Goal: Task Accomplishment & Management: Manage account settings

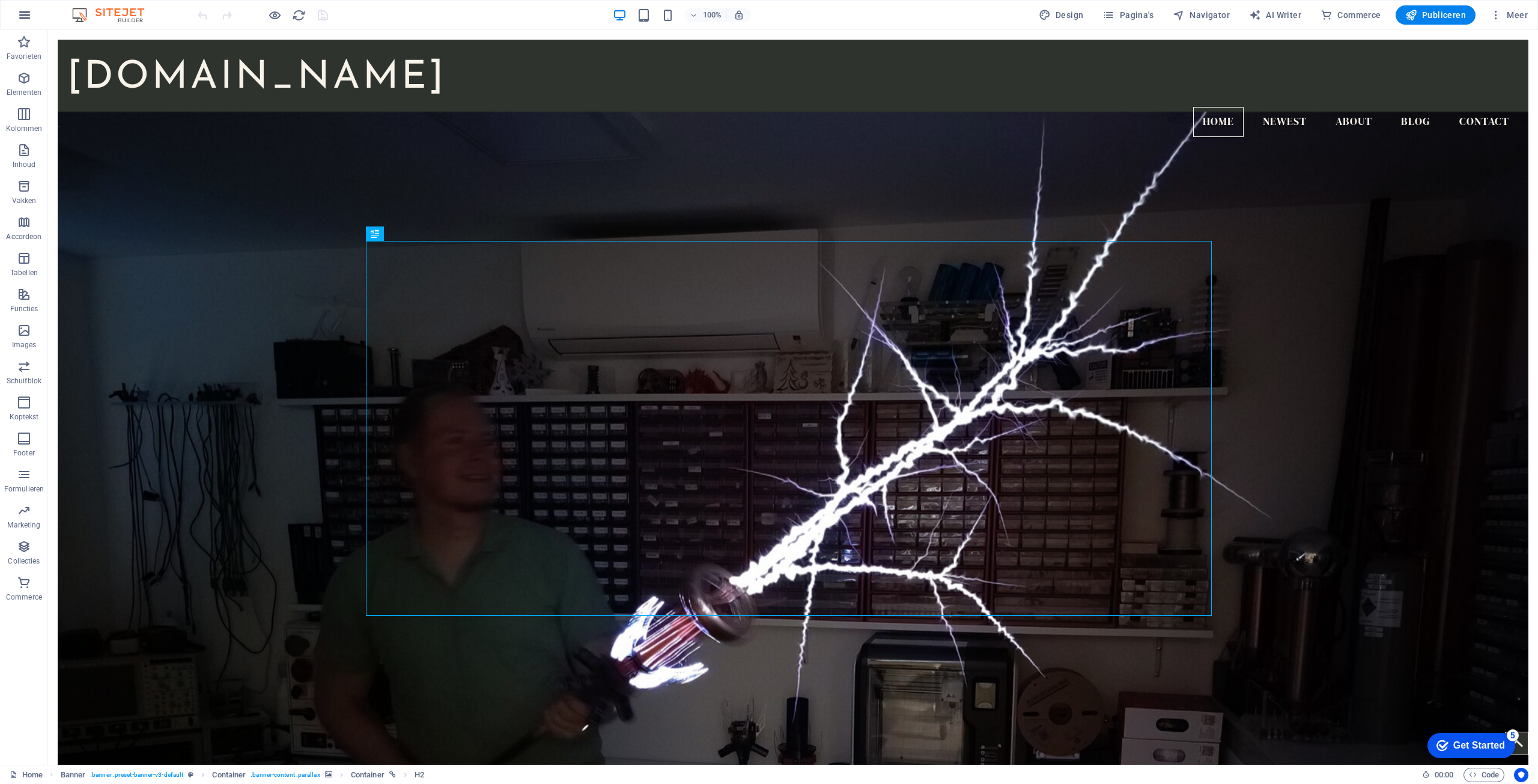
click at [28, 18] on icon "button" at bounding box center [24, 15] width 15 height 15
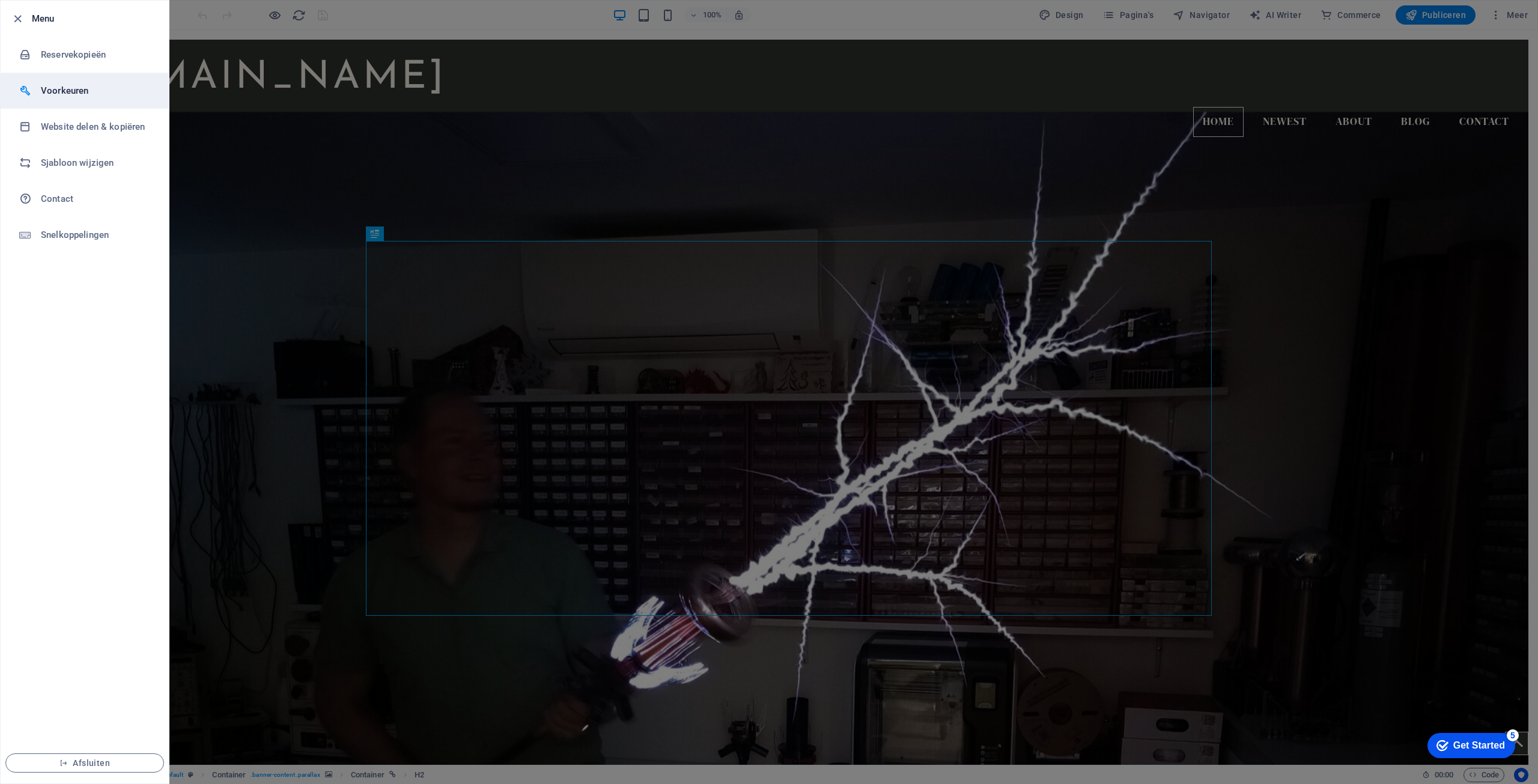
click at [95, 96] on h6 "Voorkeuren" at bounding box center [96, 90] width 111 height 15
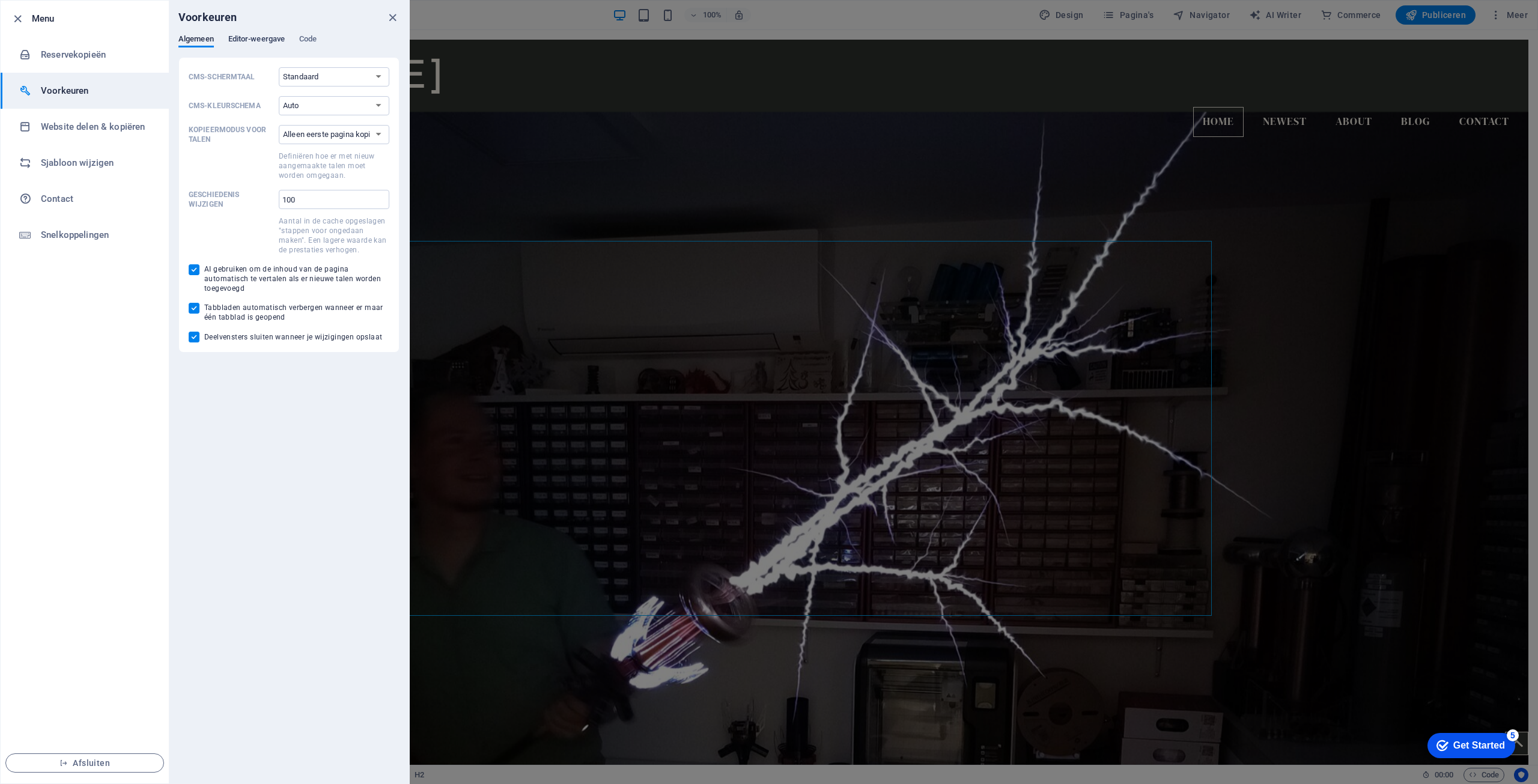
click at [257, 44] on span "Editor-weergave" at bounding box center [257, 40] width 57 height 17
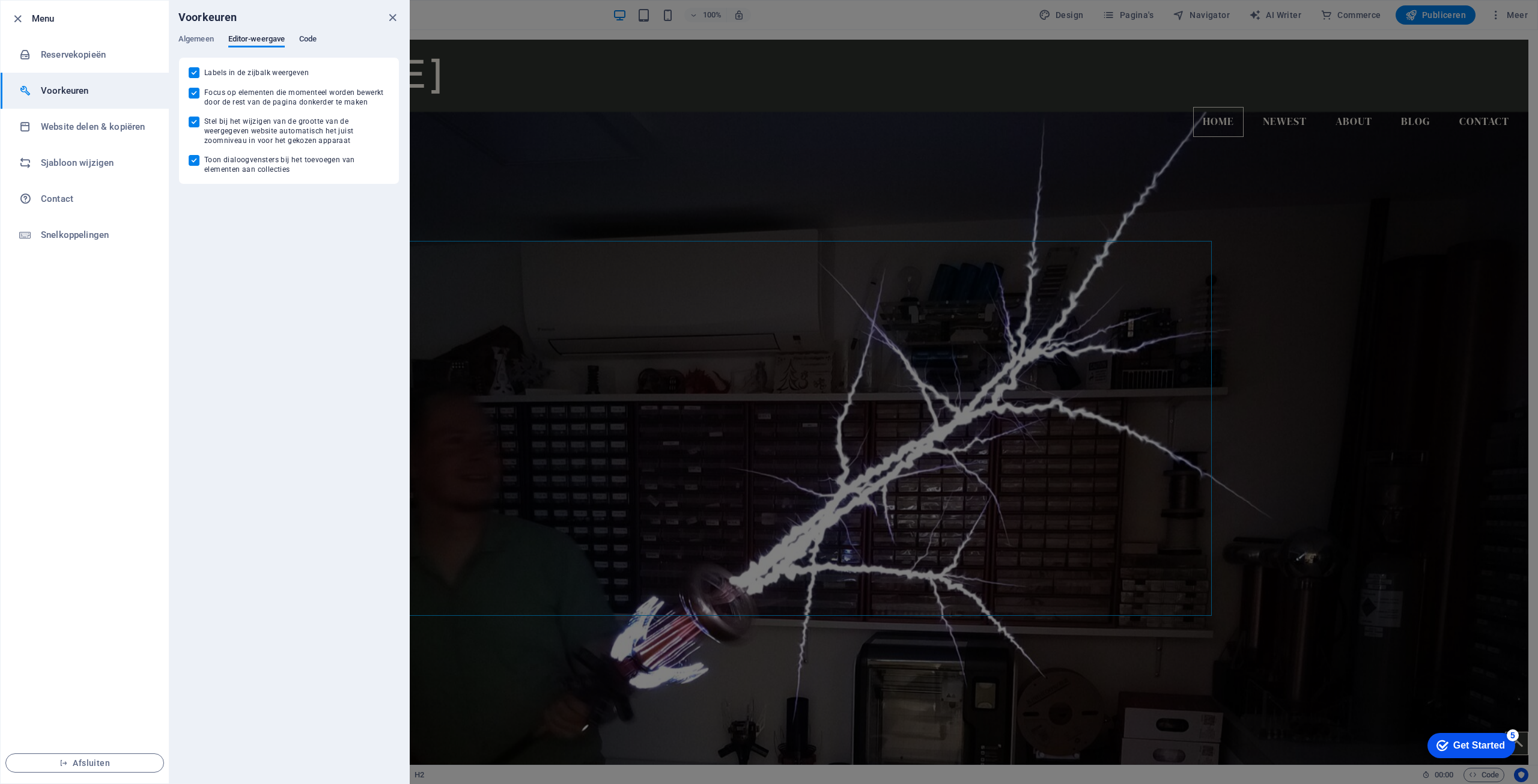
click at [314, 38] on span "Code" at bounding box center [307, 40] width 18 height 17
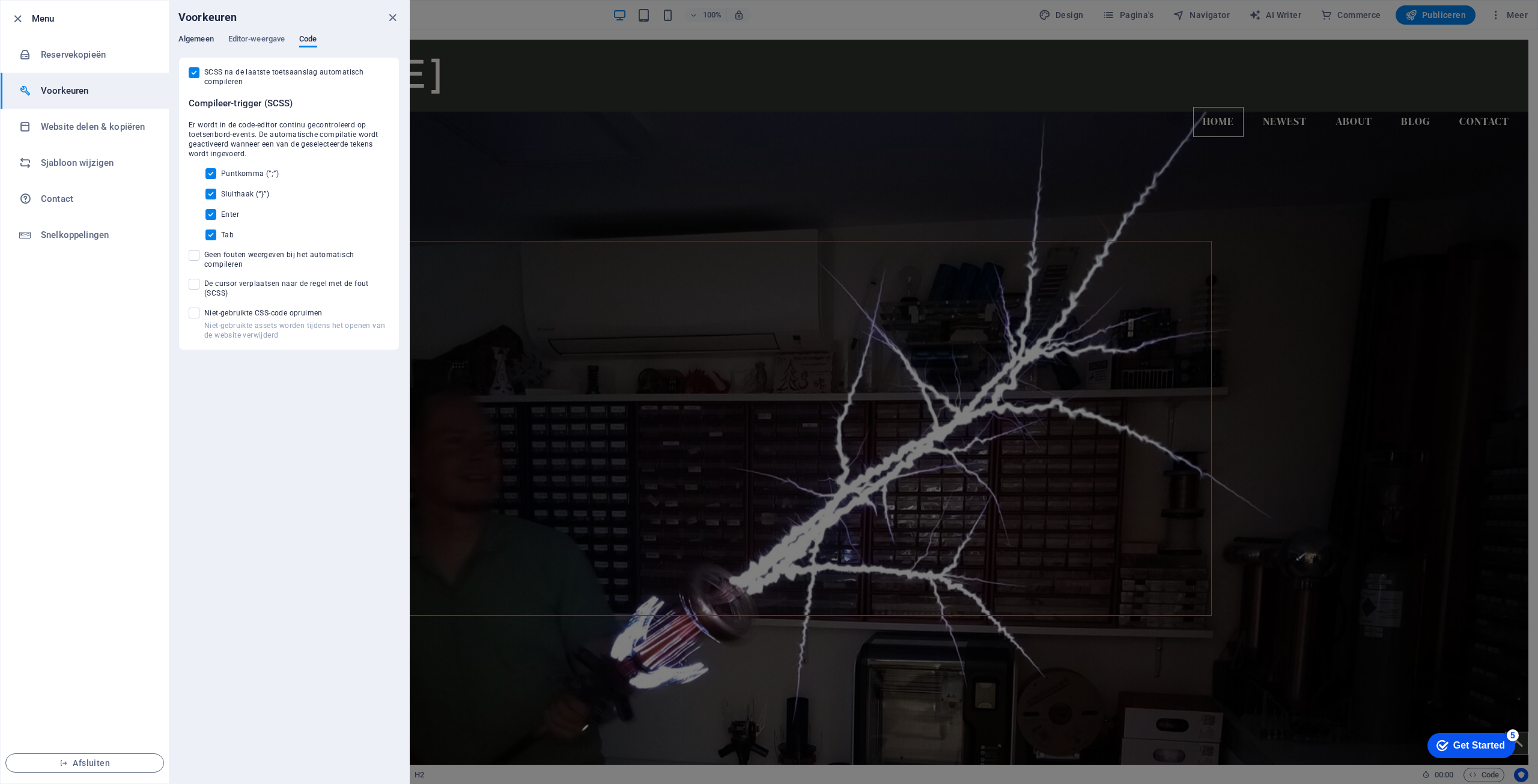
click at [190, 44] on span "Algemeen" at bounding box center [196, 40] width 35 height 17
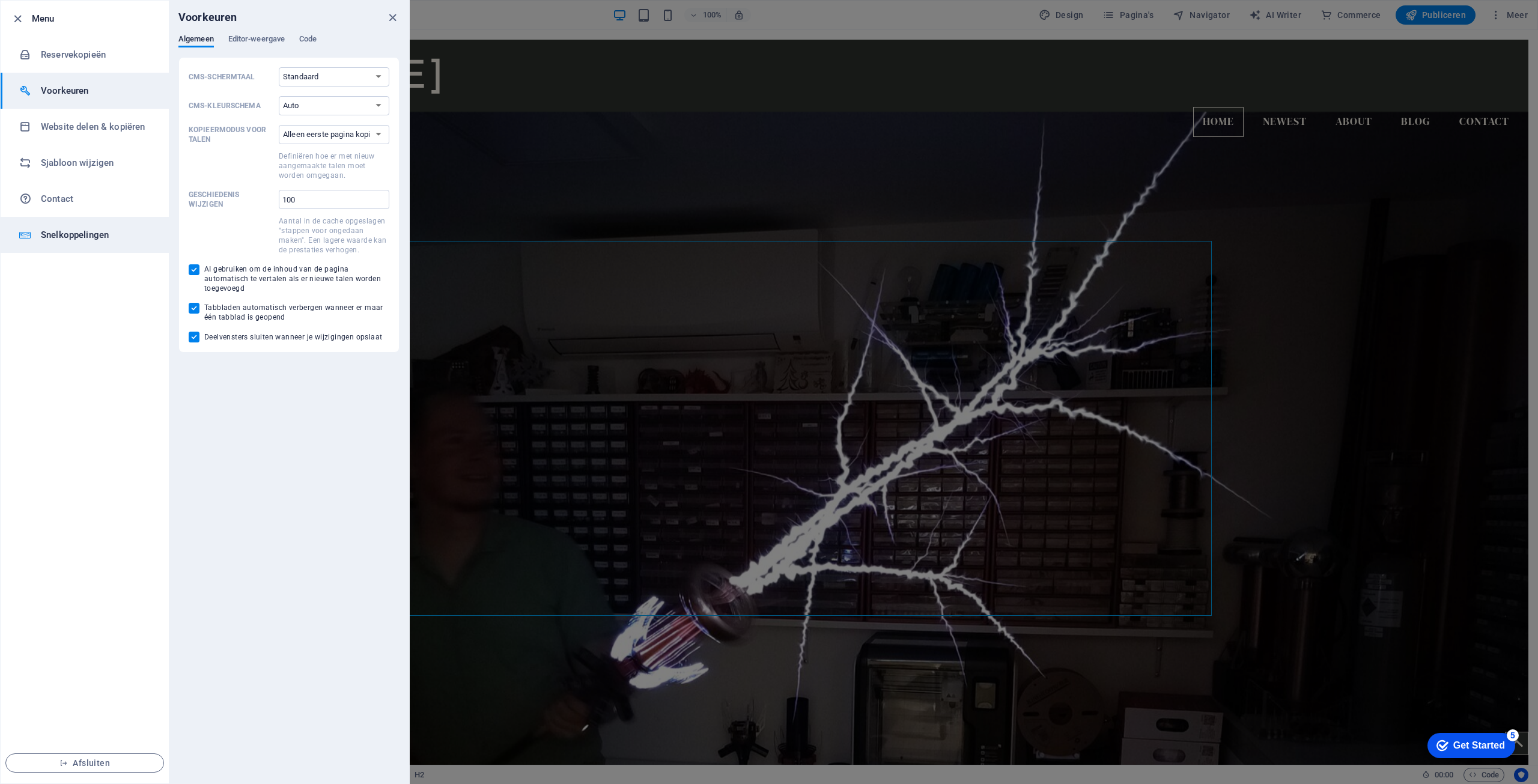
click at [79, 234] on h6 "Snelkoppelingen" at bounding box center [96, 235] width 111 height 15
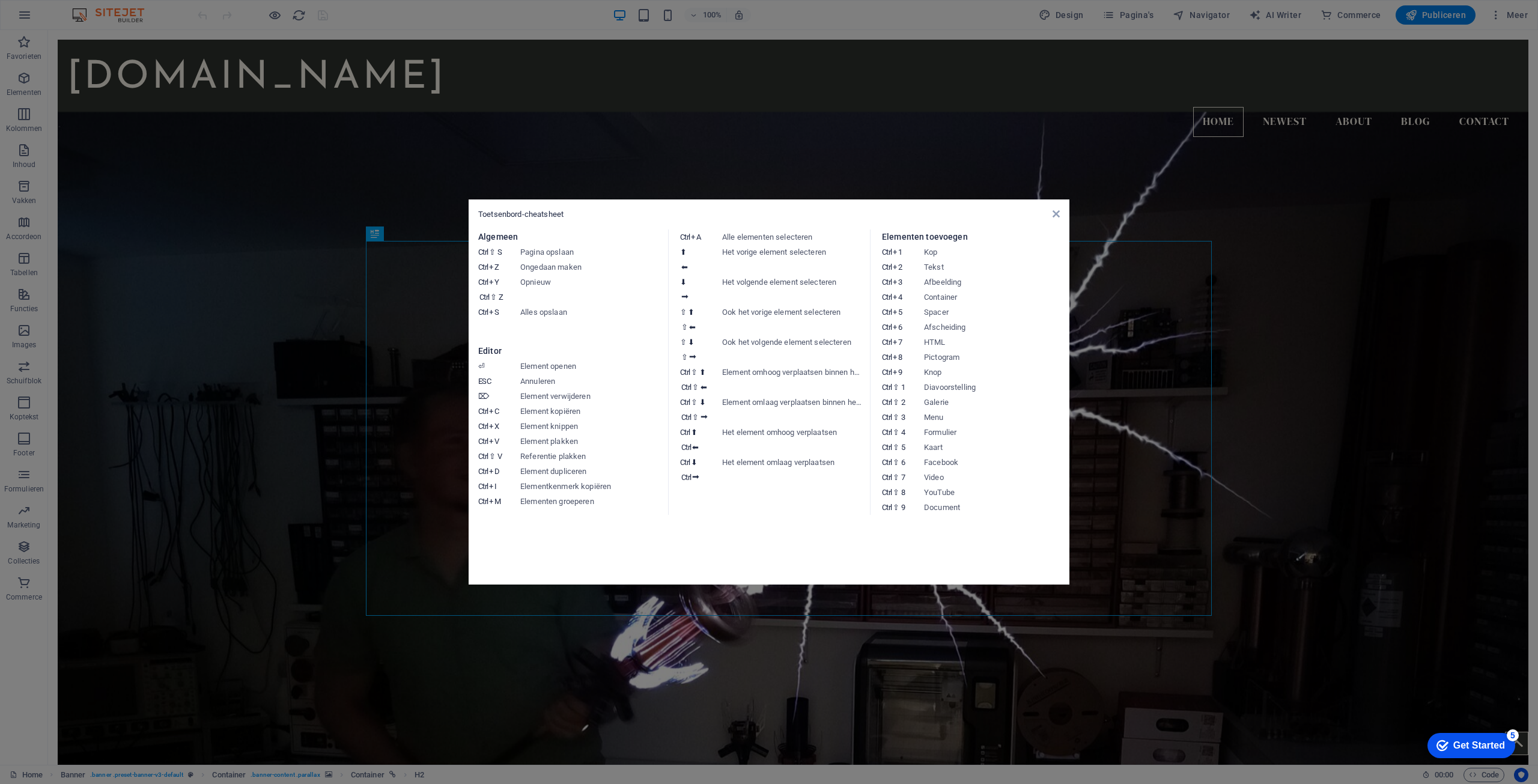
click at [316, 307] on aside "Toetsenbord-cheatsheet Algemeen Ctrl ⇧ S Pagina opslaan Ctrl Z Ongedaan maken C…" at bounding box center [769, 392] width 1538 height 784
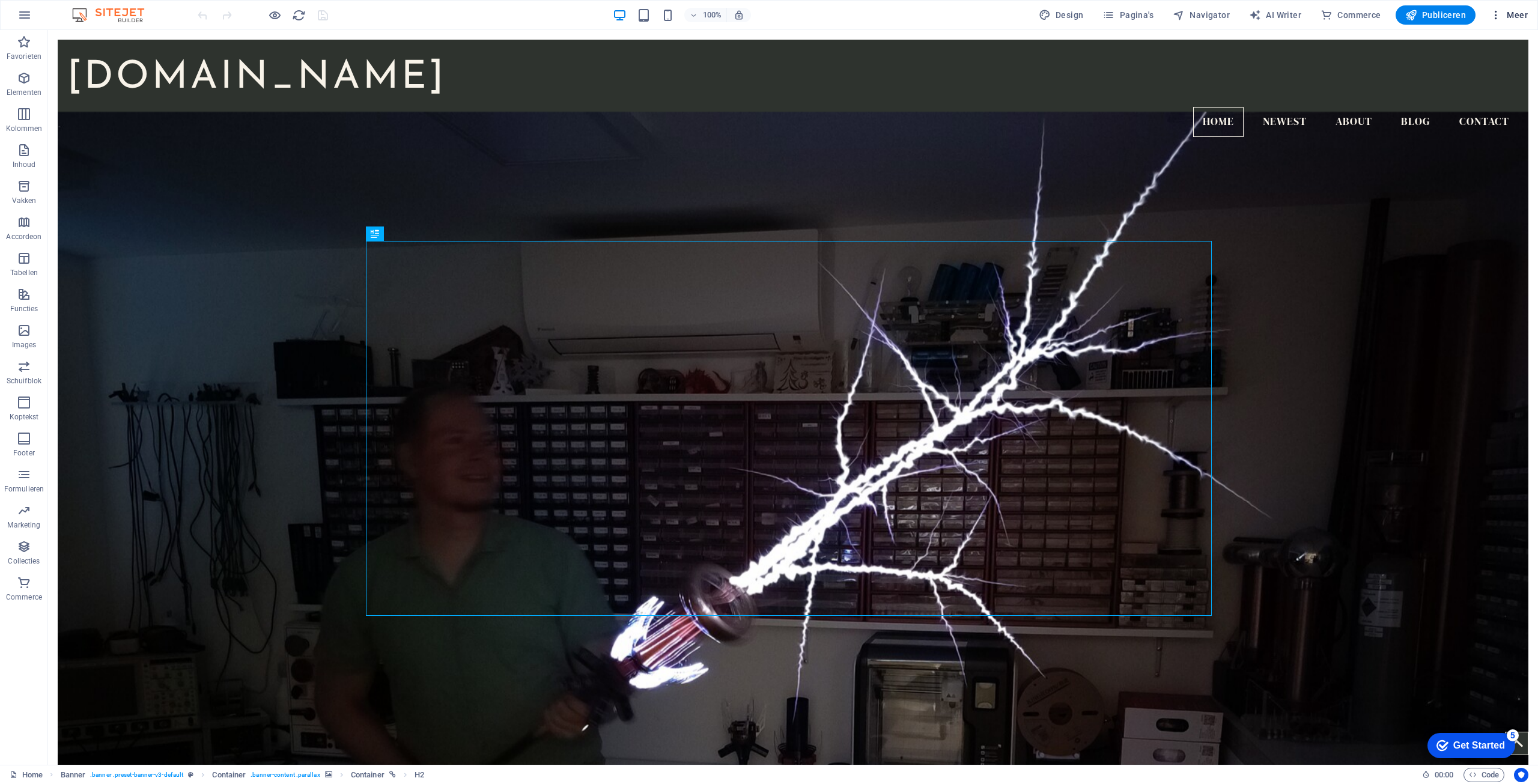
click at [1510, 15] on span "Meer" at bounding box center [1509, 15] width 38 height 12
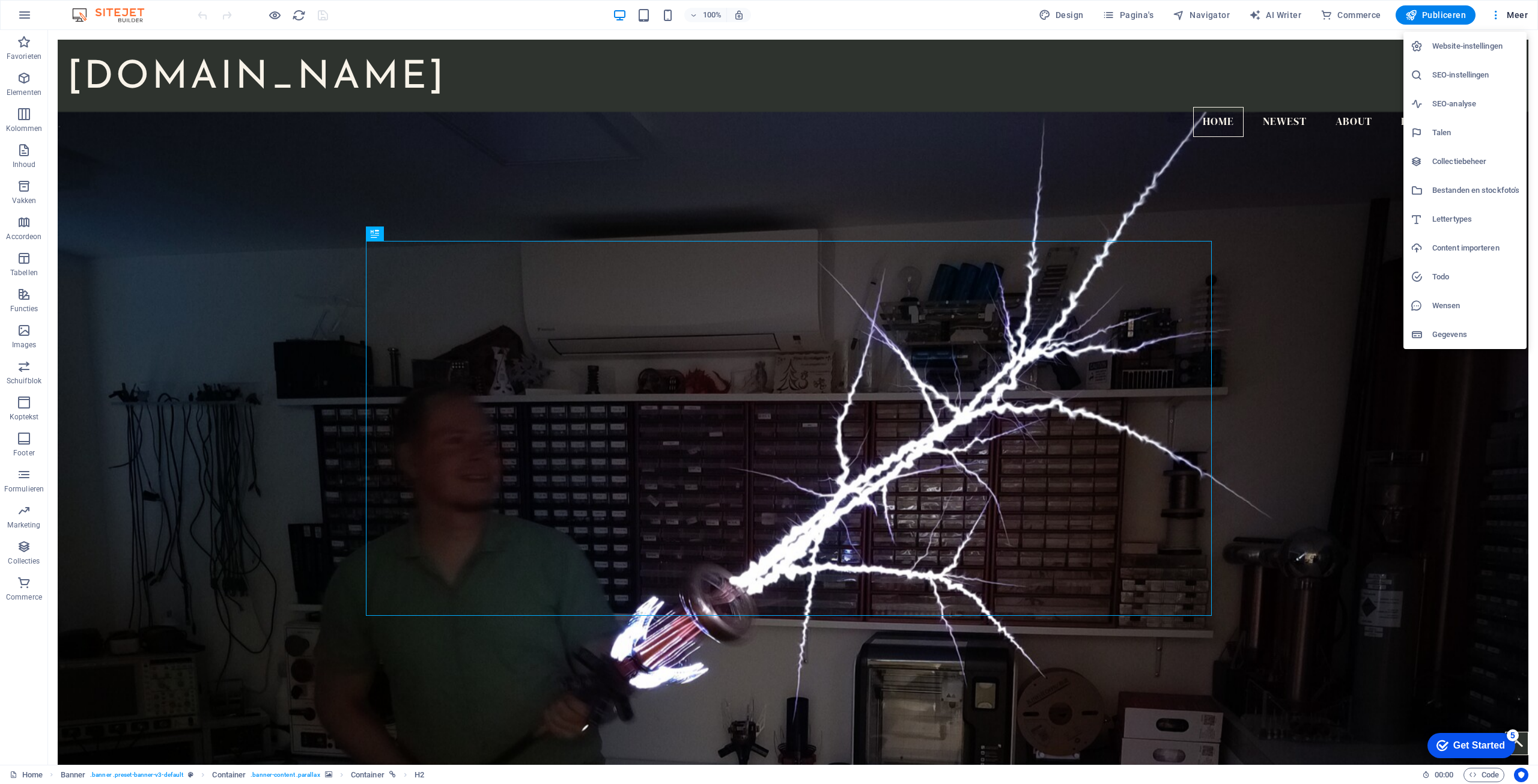
click at [1471, 47] on h6 "Website-instellingen" at bounding box center [1476, 46] width 87 height 15
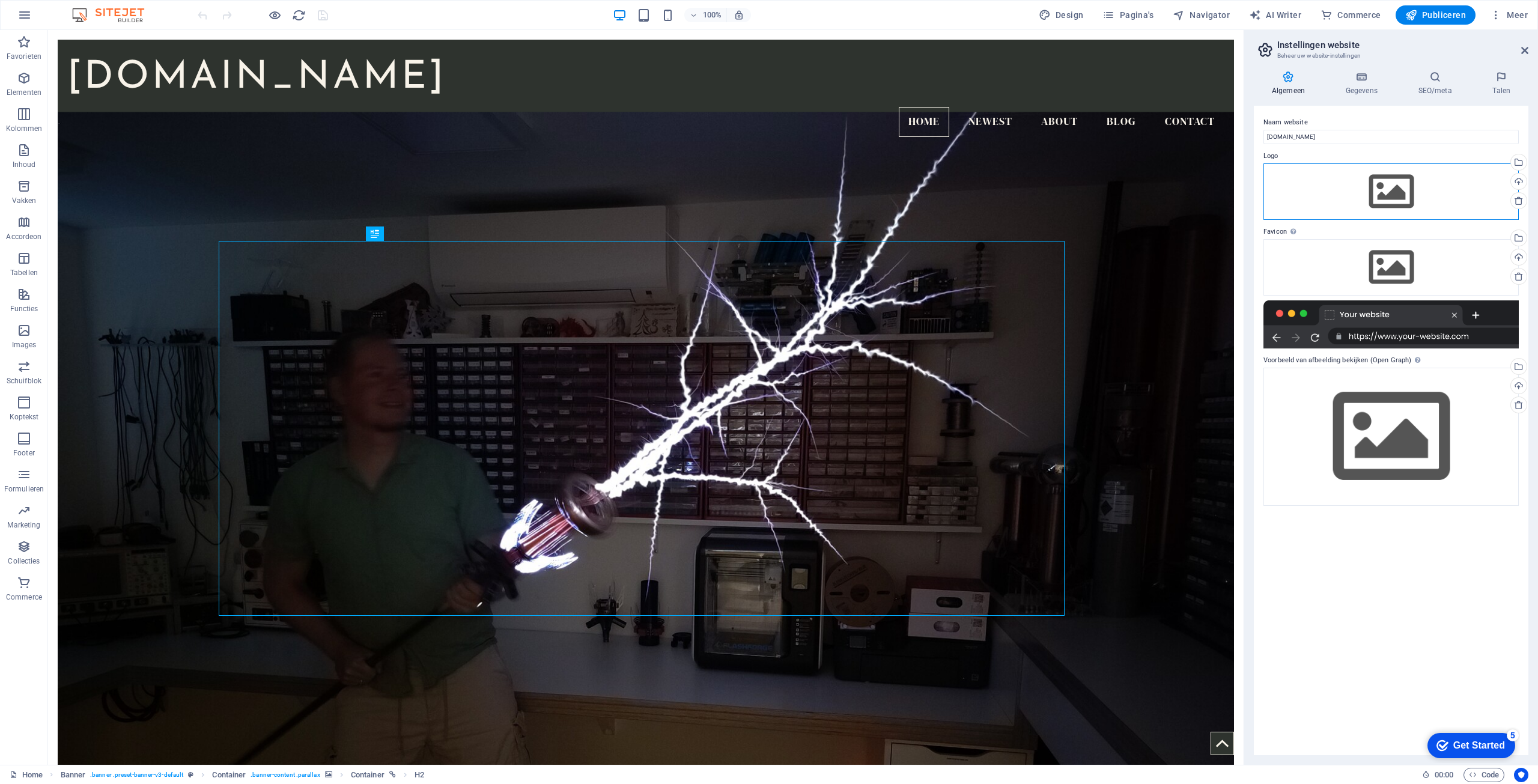
click at [1483, 186] on div "Sleep bestanden hierheen, klik om bestanden te kiezen of selecteer bestanden ui…" at bounding box center [1391, 192] width 255 height 57
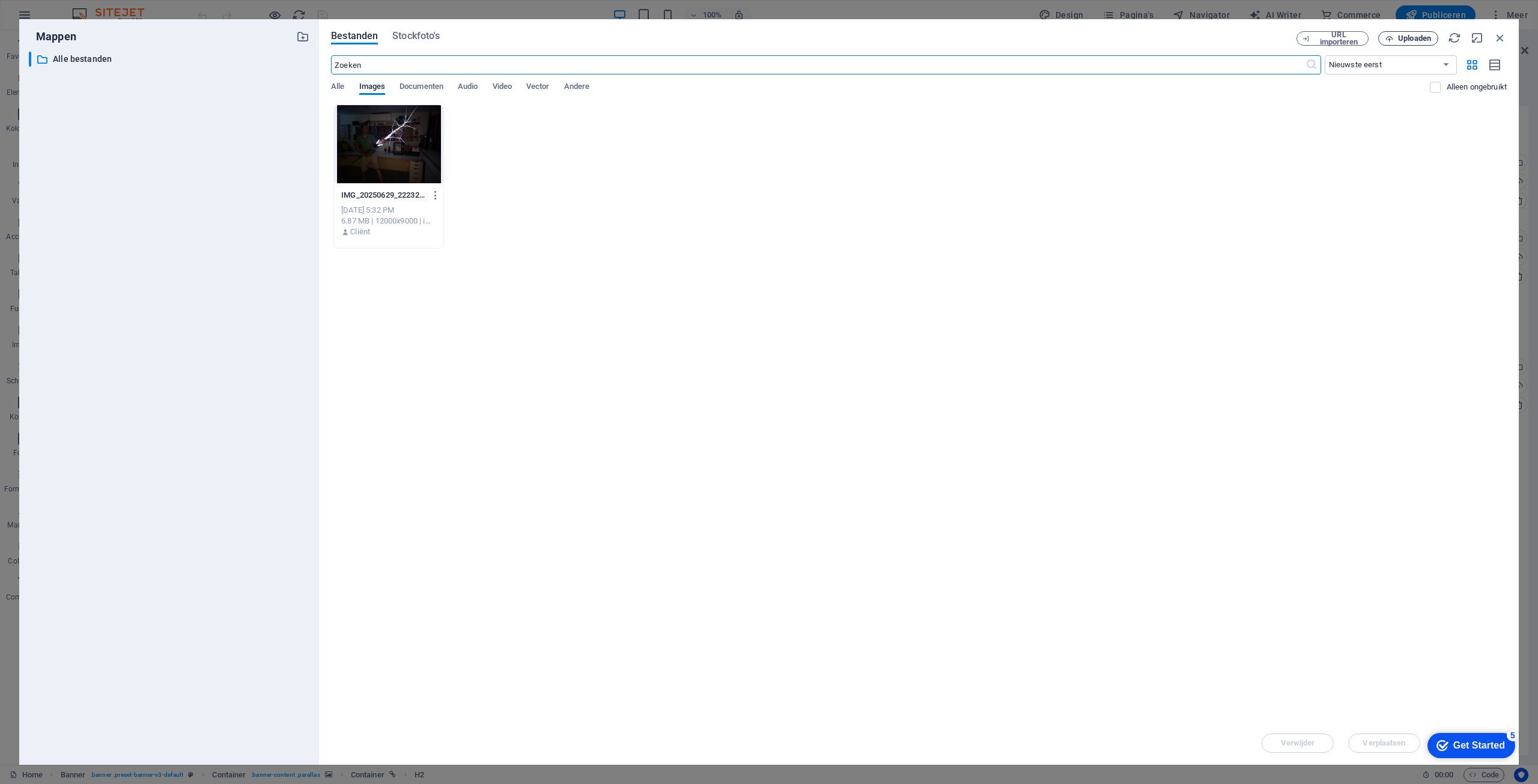
click at [1421, 40] on span "Uploaden" at bounding box center [1414, 38] width 33 height 7
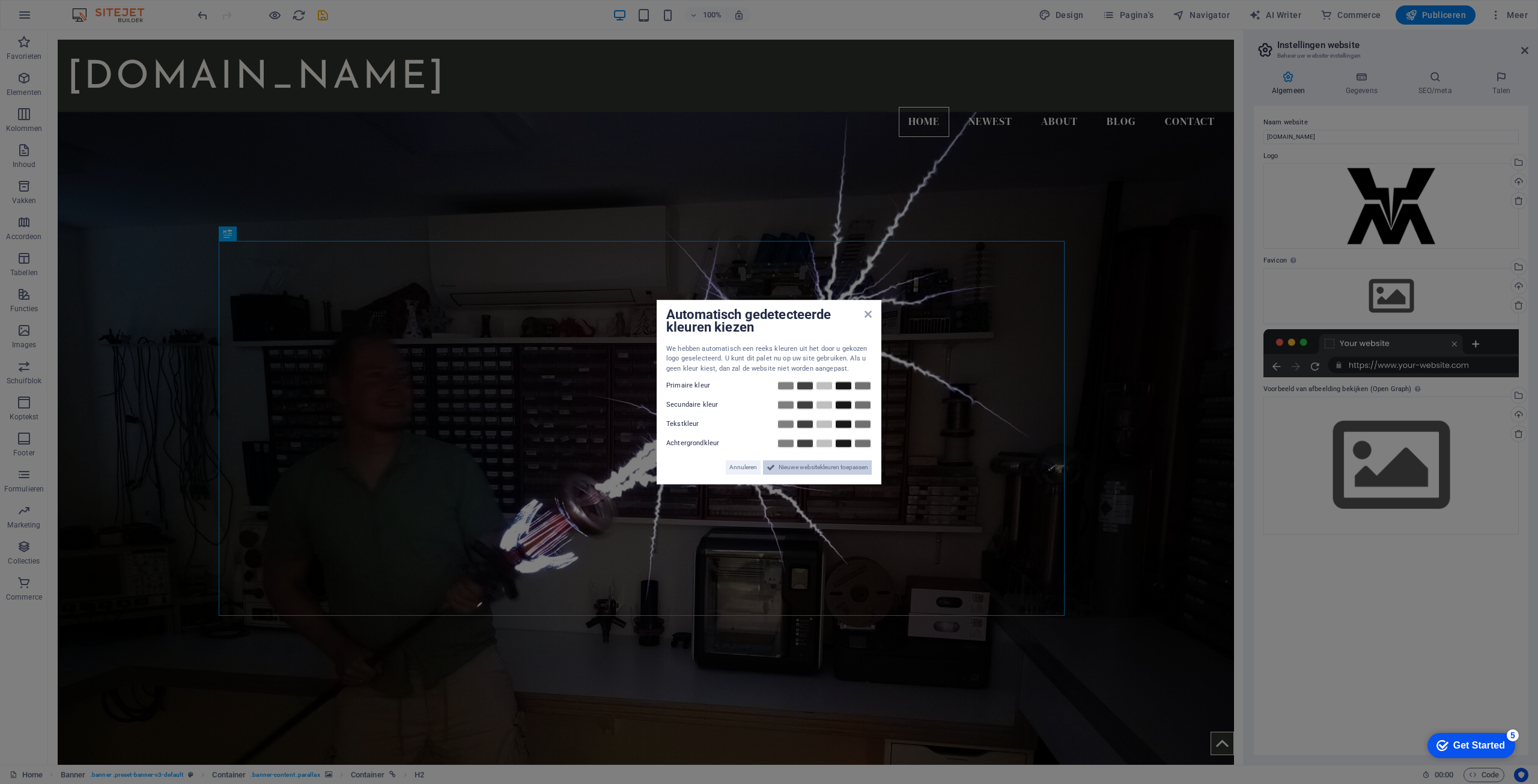
click at [818, 468] on span "Nieuwe websitekleuren toepassen" at bounding box center [823, 467] width 89 height 15
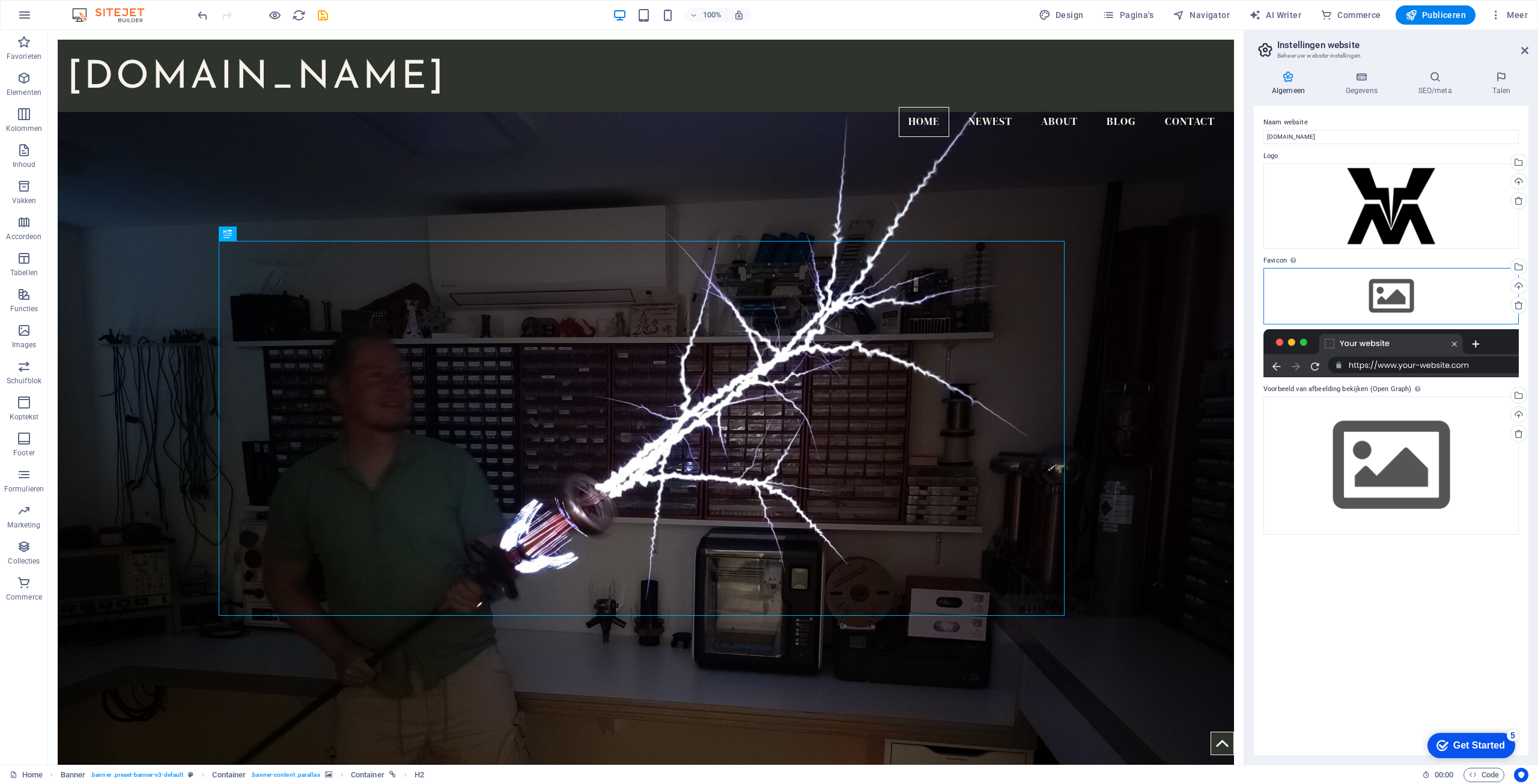
click at [1420, 293] on div "Sleep bestanden hierheen, klik om bestanden te kiezen of selecteer bestanden ui…" at bounding box center [1391, 296] width 255 height 57
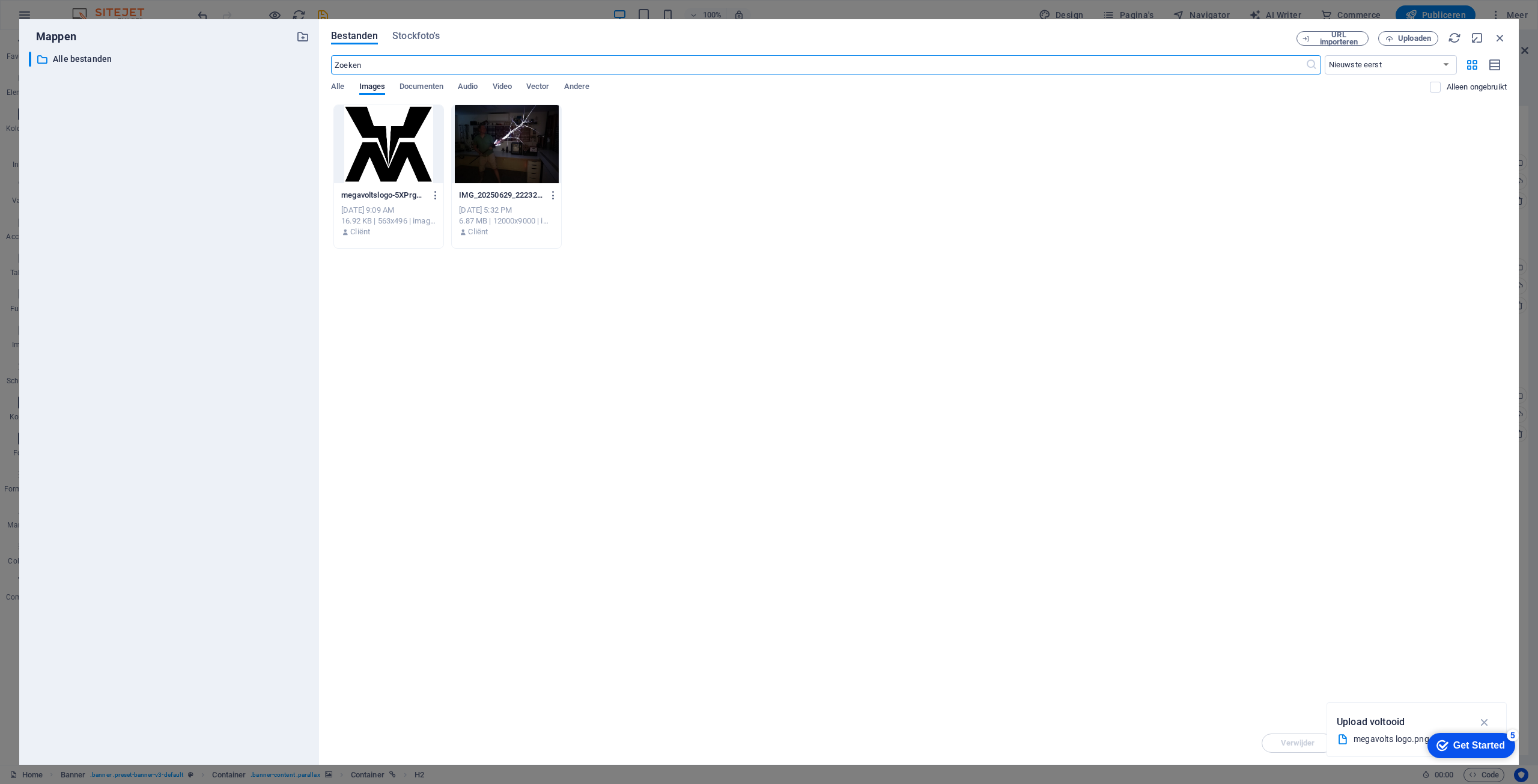
click at [372, 161] on div at bounding box center [388, 144] width 109 height 78
click at [399, 159] on div "1" at bounding box center [388, 144] width 109 height 78
click at [399, 159] on div at bounding box center [388, 144] width 109 height 78
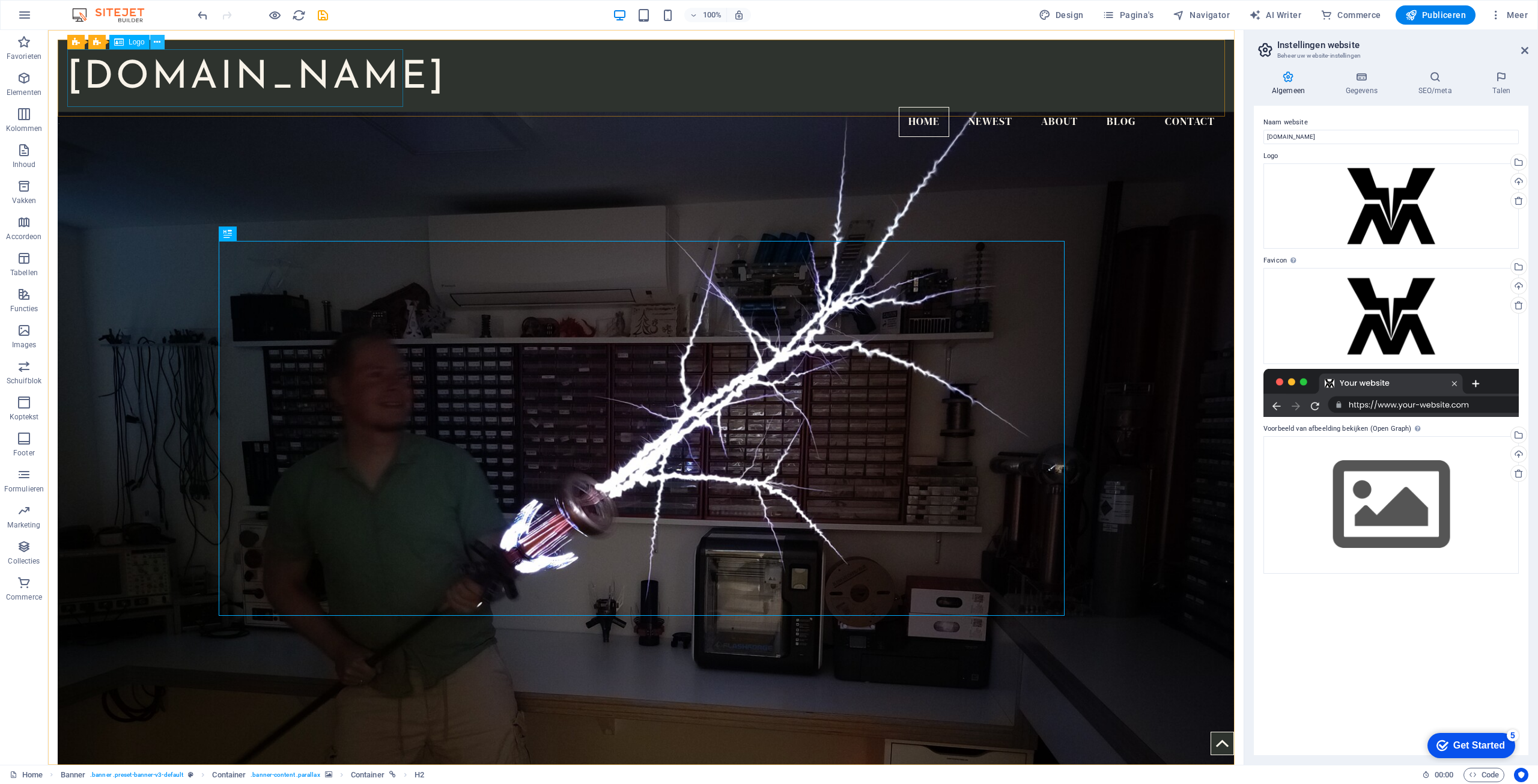
click at [157, 44] on icon at bounding box center [157, 42] width 7 height 13
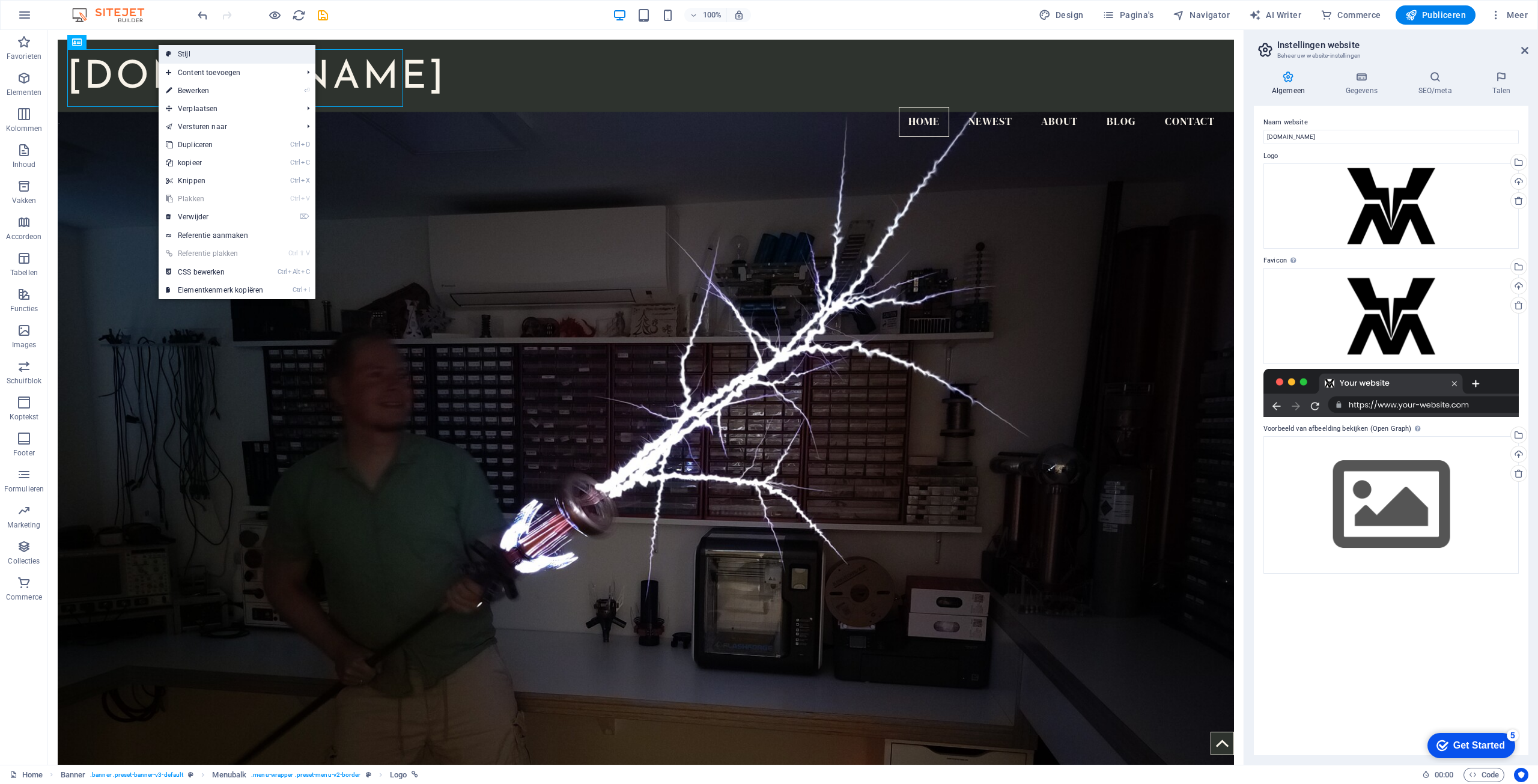
click at [177, 50] on link "Stijl" at bounding box center [236, 54] width 157 height 18
select select "rem"
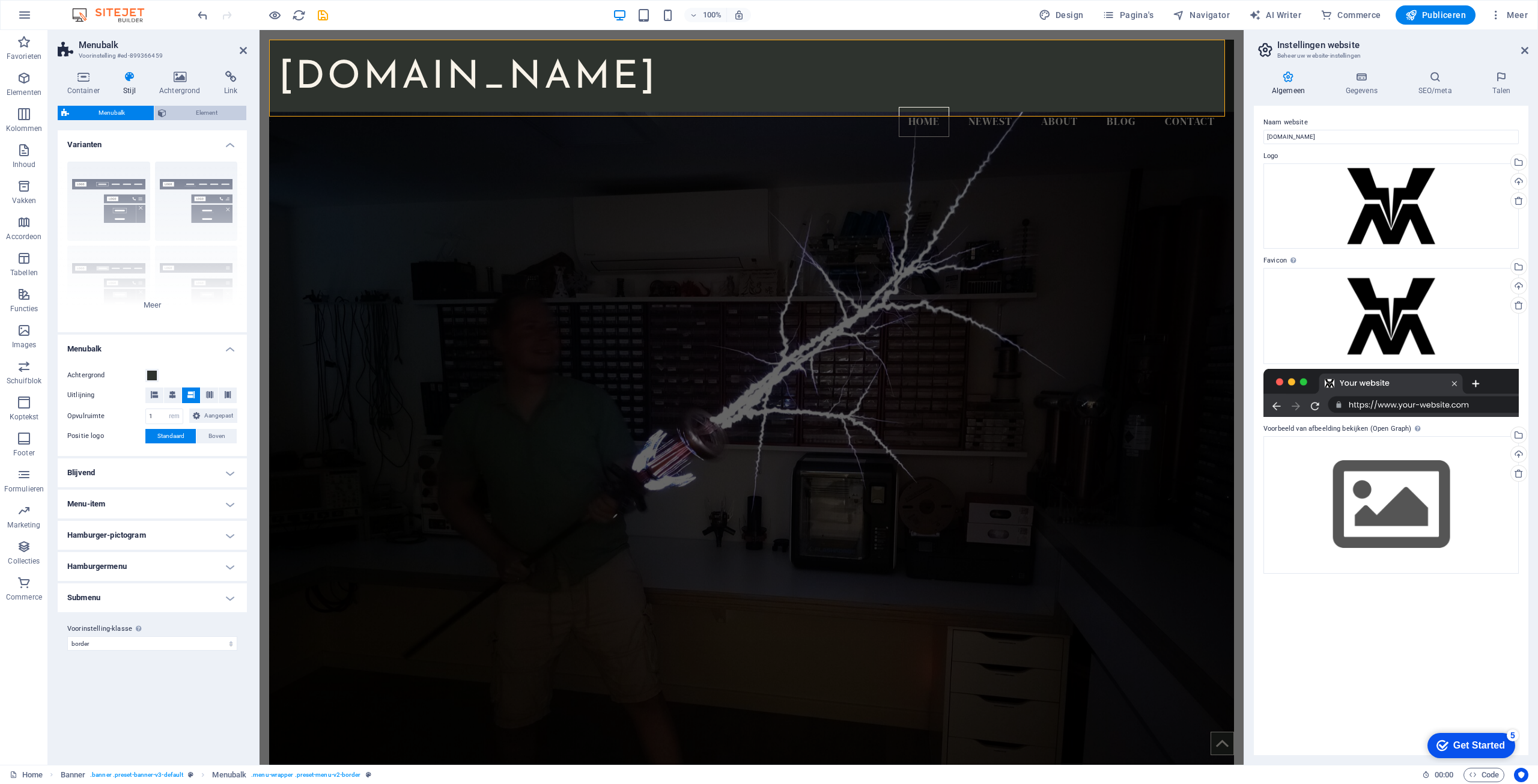
click at [187, 109] on span "Element" at bounding box center [206, 112] width 73 height 15
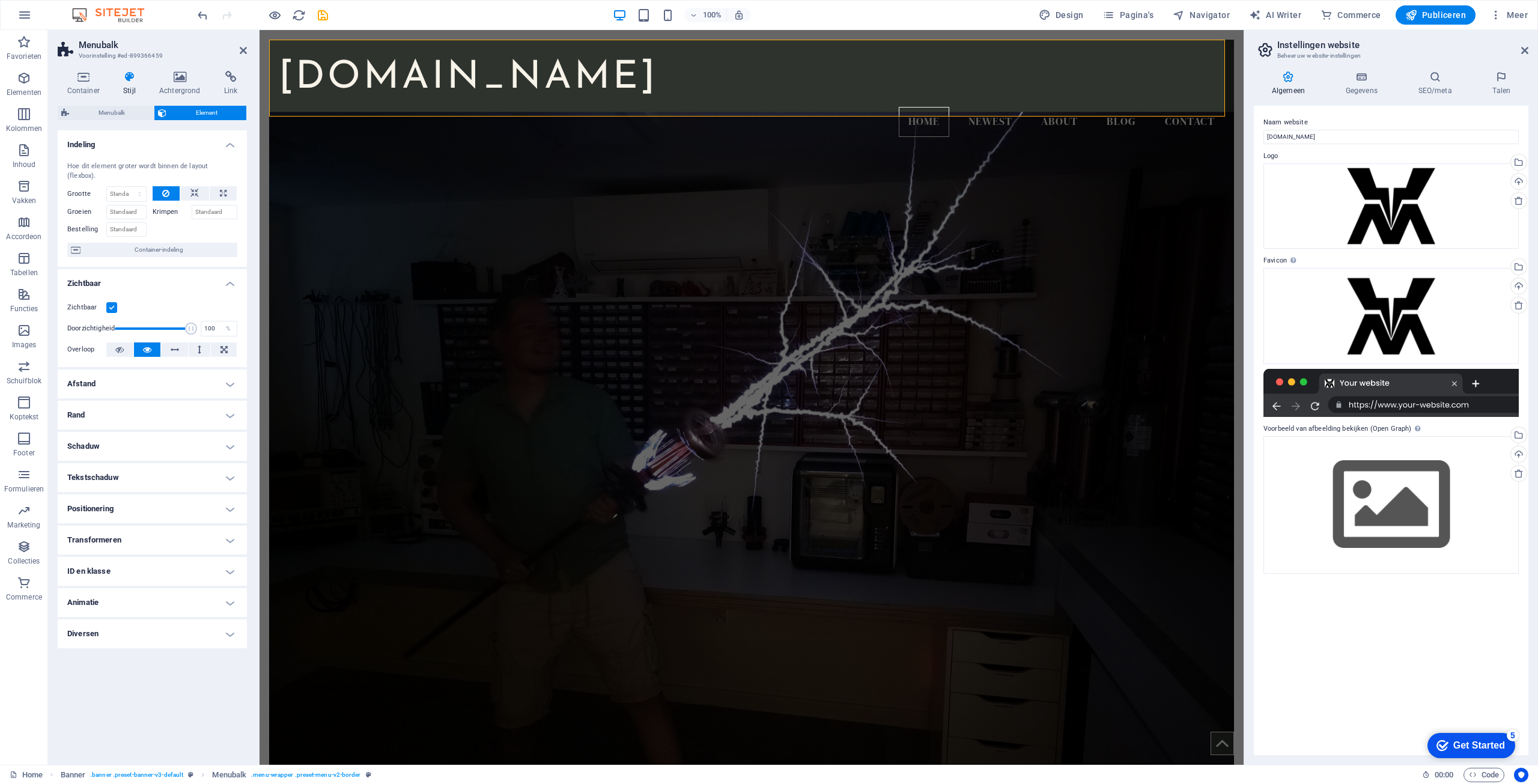
click at [215, 533] on h4 "Transformeren" at bounding box center [152, 540] width 190 height 29
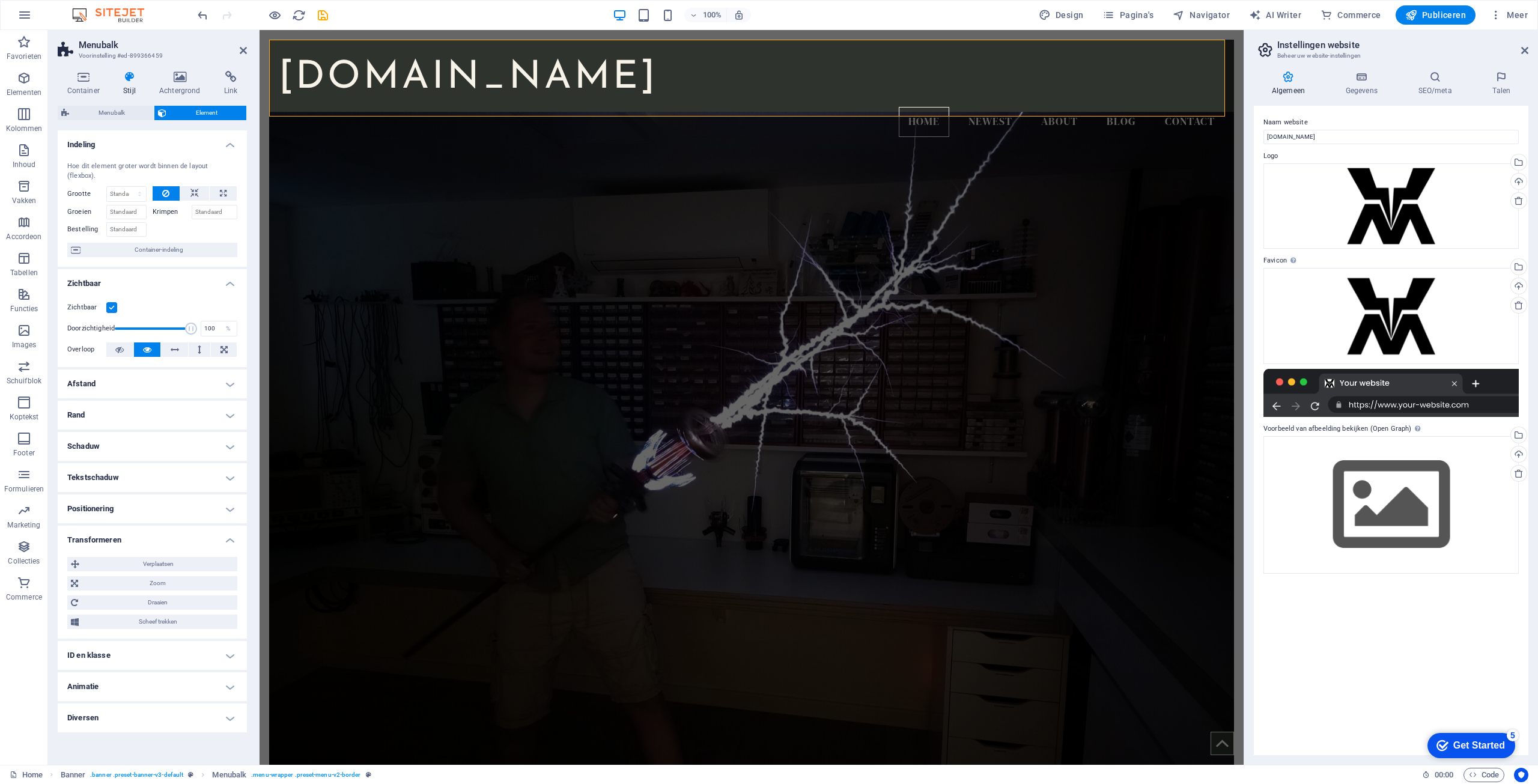
click at [198, 498] on h4 "Positionering" at bounding box center [152, 509] width 190 height 29
click at [183, 387] on h4 "Afstand" at bounding box center [152, 384] width 190 height 29
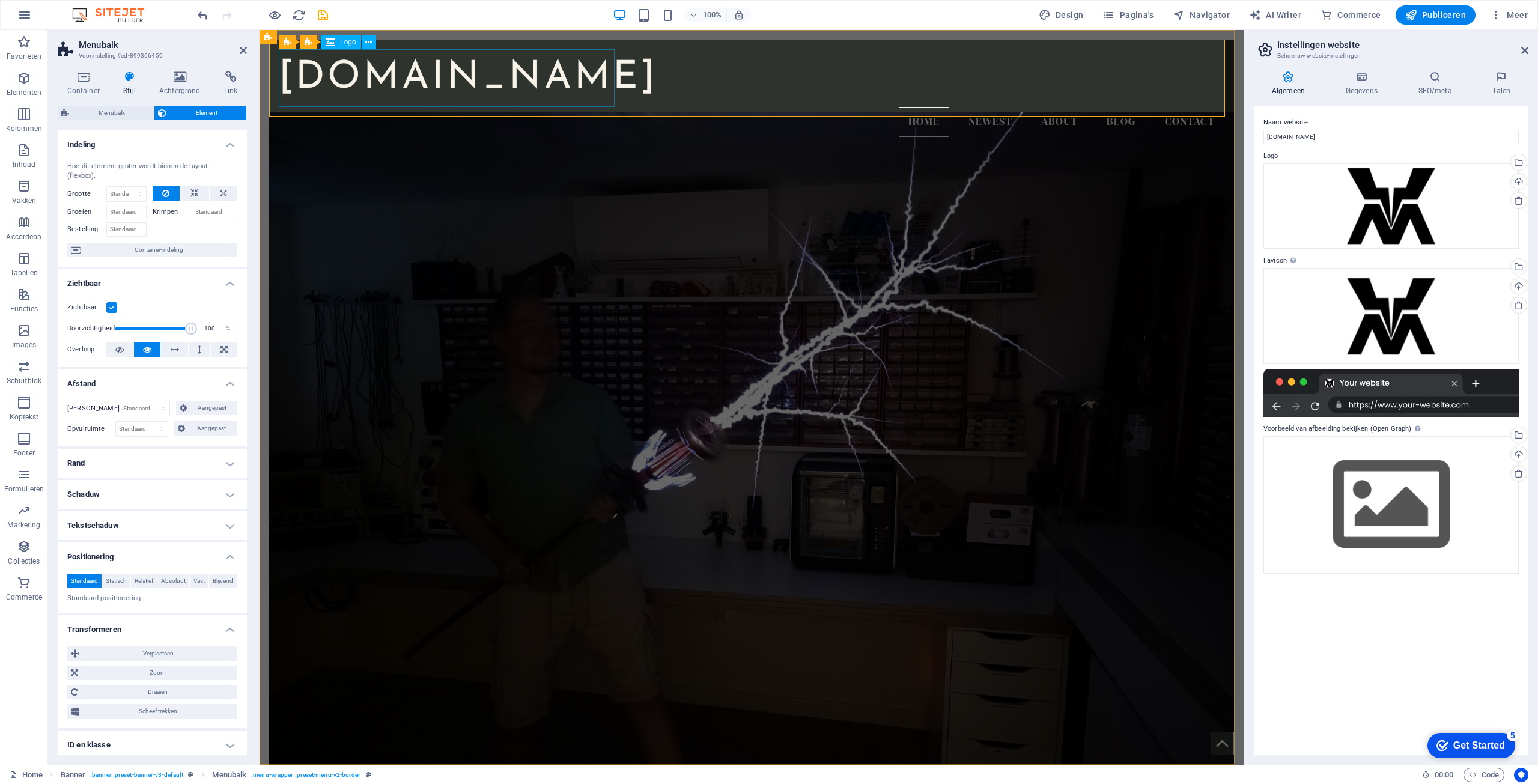
click at [602, 66] on div "[DOMAIN_NAME]" at bounding box center [751, 77] width 946 height 57
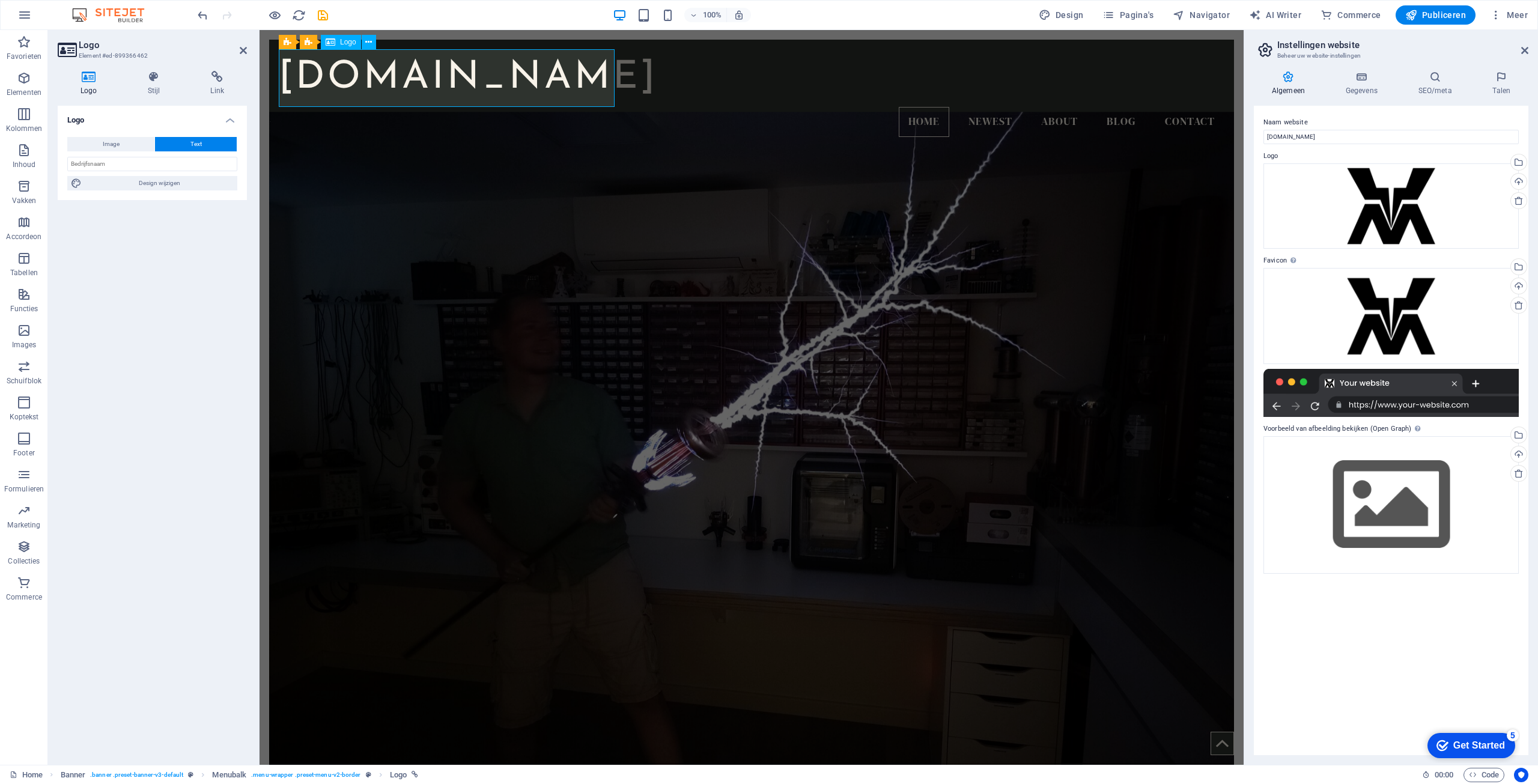
click at [566, 83] on div "[DOMAIN_NAME]" at bounding box center [751, 77] width 946 height 57
click at [158, 158] on input "text" at bounding box center [152, 164] width 170 height 15
click at [141, 167] on input "text" at bounding box center [152, 164] width 170 height 15
click at [349, 46] on span "Logo" at bounding box center [348, 41] width 16 height 7
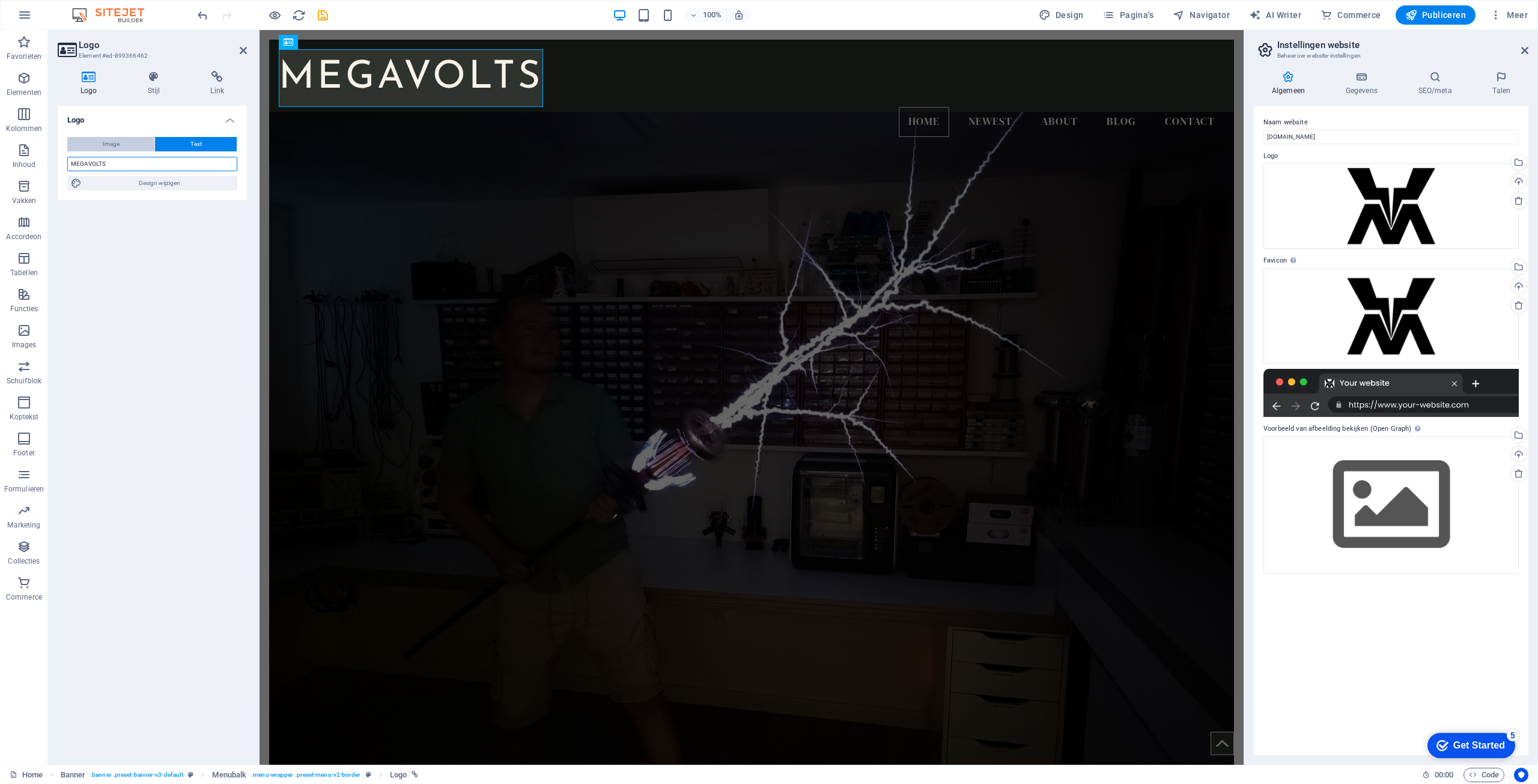
type input "MEGAVOLTS"
click at [133, 143] on button "Image" at bounding box center [111, 144] width 87 height 15
select select "DISABLED_OPTION_VALUE"
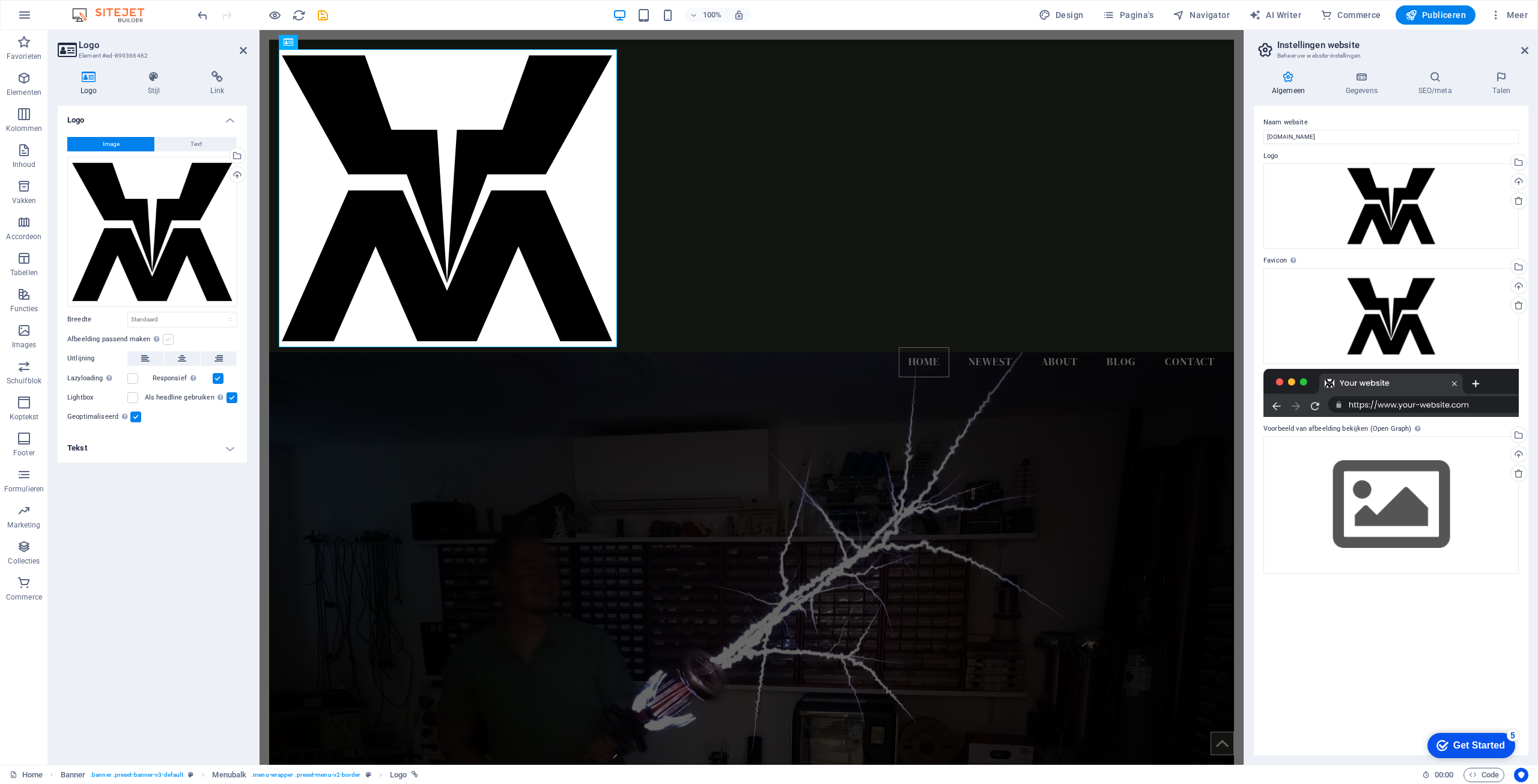
click at [165, 341] on label at bounding box center [168, 339] width 11 height 11
click at [0, 0] on input "Afbeelding passend maken Afbeelding automatisch passen binnen een vaststaande b…" at bounding box center [0, 0] width 0 height 0
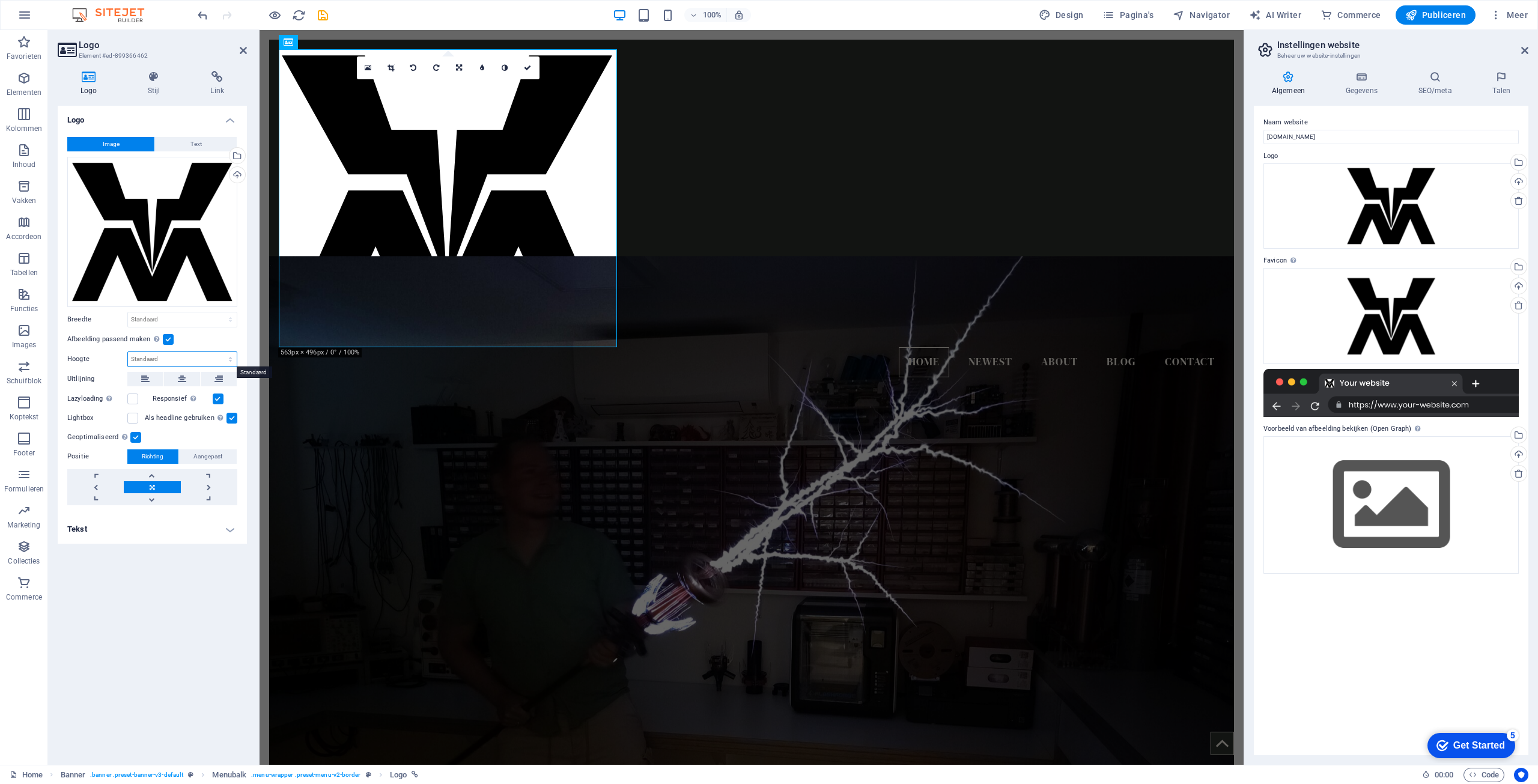
click at [209, 357] on select "Standaard auto px" at bounding box center [182, 359] width 109 height 15
click at [128, 352] on select "Standaard auto px" at bounding box center [182, 359] width 109 height 15
click at [193, 355] on select "Standaard auto px" at bounding box center [182, 359] width 109 height 15
click at [128, 352] on select "Standaard auto px" at bounding box center [182, 359] width 109 height 15
select select "DISABLED_OPTION_VALUE"
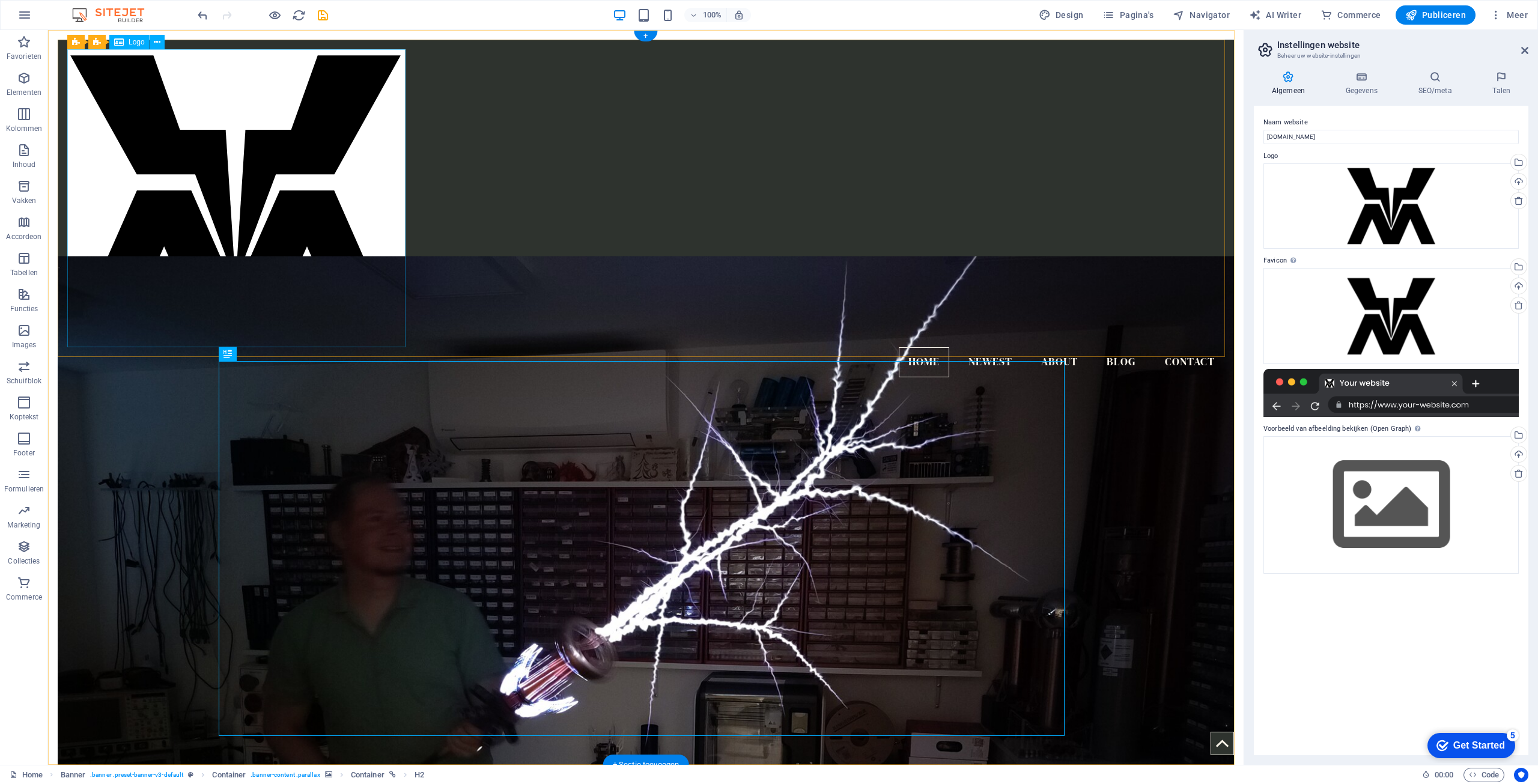
click at [232, 161] on div at bounding box center [646, 198] width 1157 height 298
click at [206, 153] on div at bounding box center [646, 198] width 1157 height 298
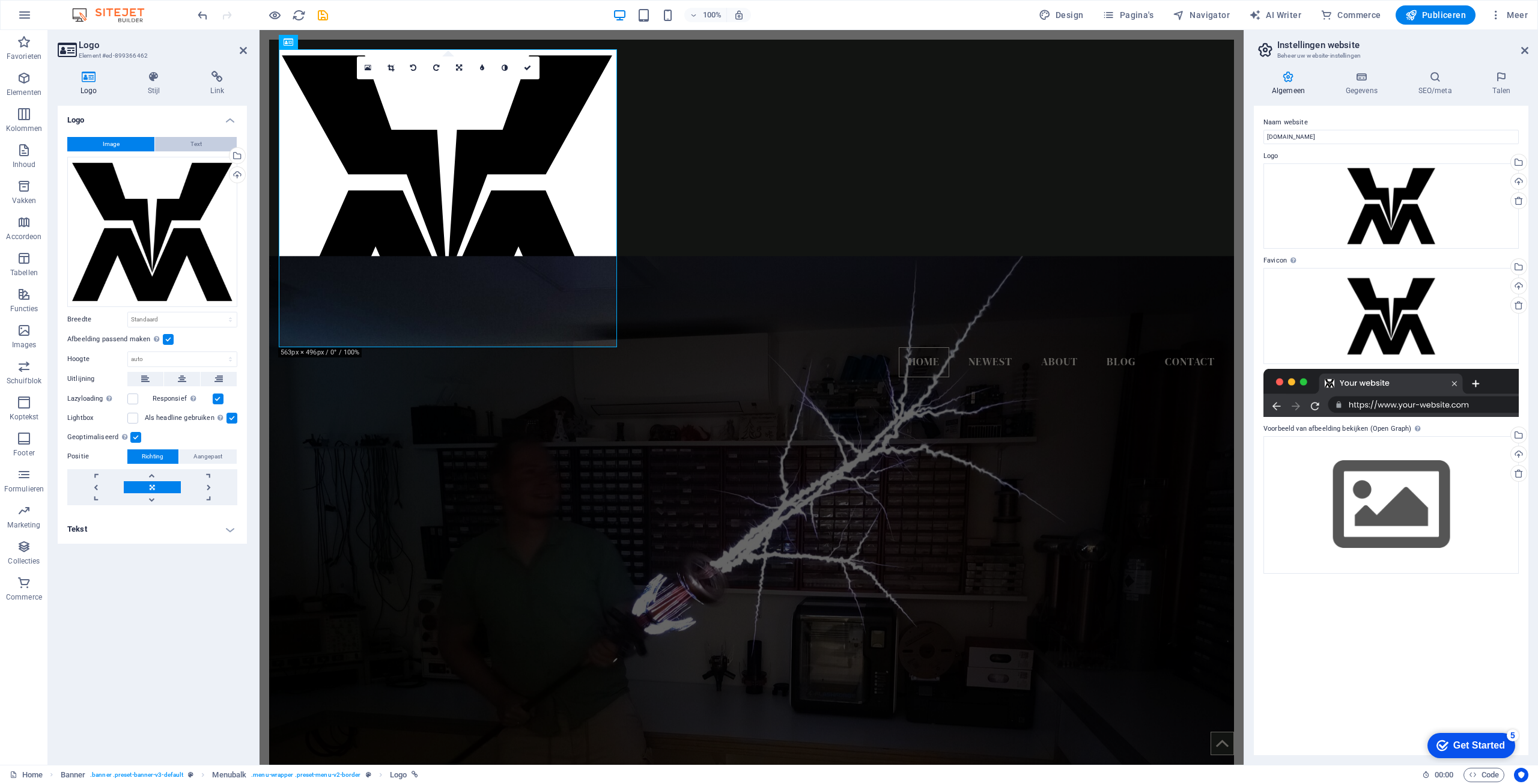
click at [194, 141] on span "Text" at bounding box center [196, 144] width 11 height 15
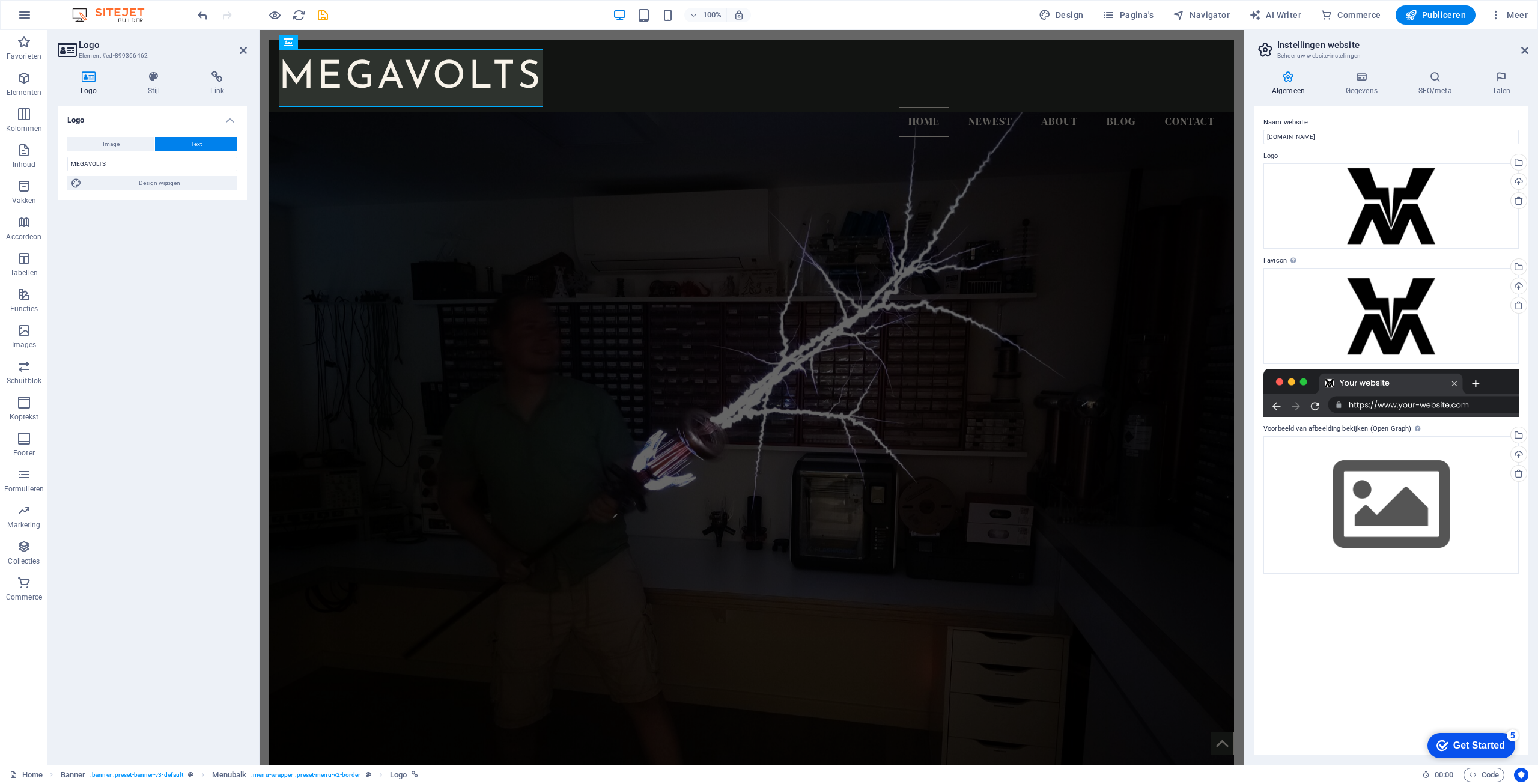
click at [1203, 309] on figure at bounding box center [751, 450] width 965 height 677
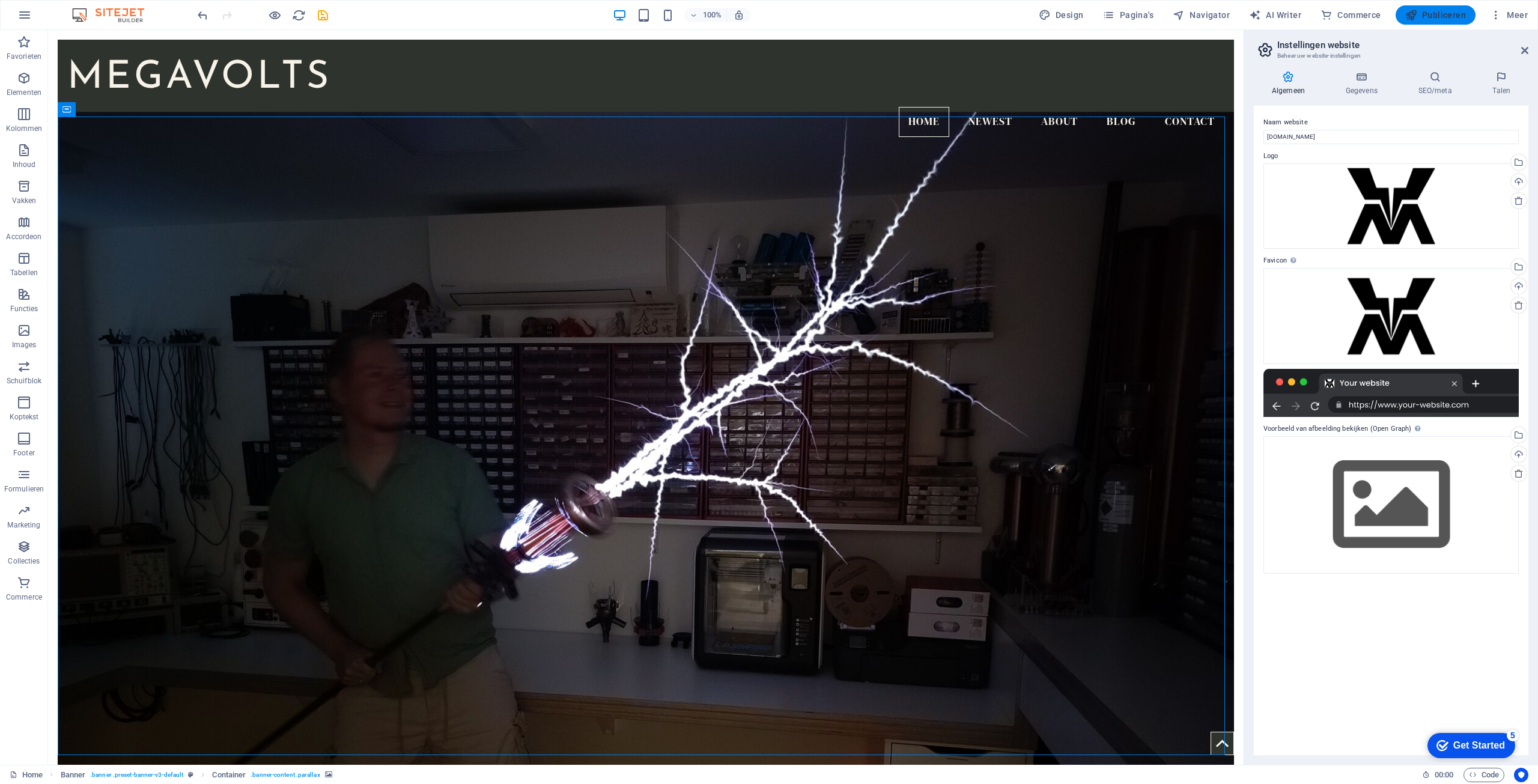
click at [1432, 13] on span "Publiceren" at bounding box center [1435, 15] width 60 height 12
